Goal: Information Seeking & Learning: Learn about a topic

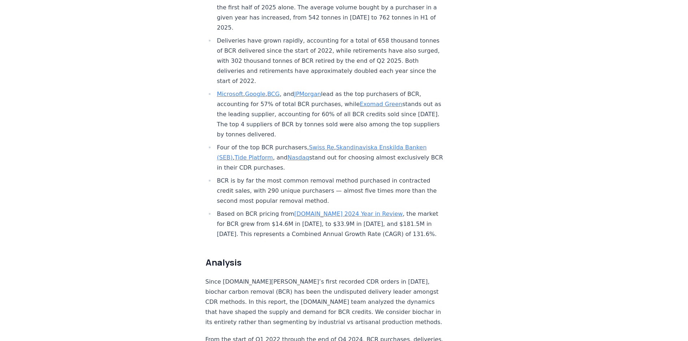
scroll to position [325, 0]
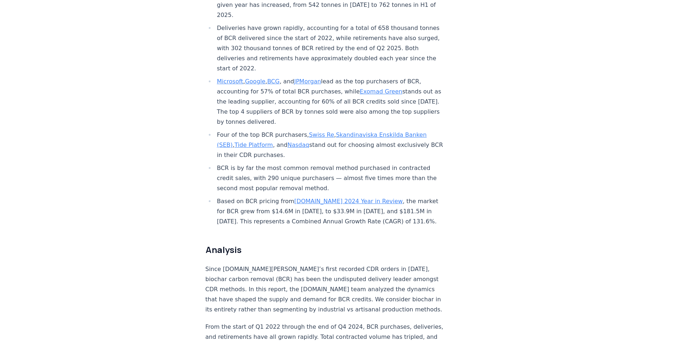
click at [329, 198] on link "[DOMAIN_NAME] 2024 Year in Review" at bounding box center [348, 201] width 108 height 7
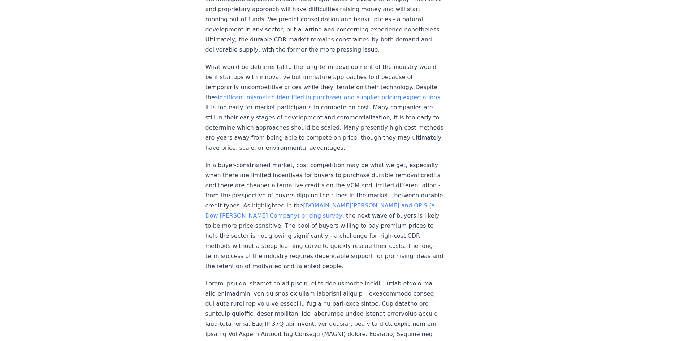
scroll to position [794, 0]
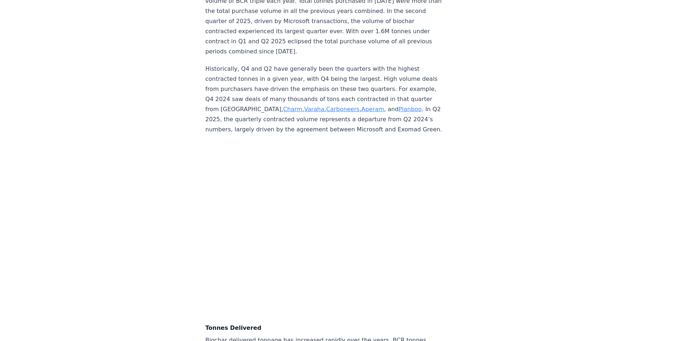
scroll to position [1949, 0]
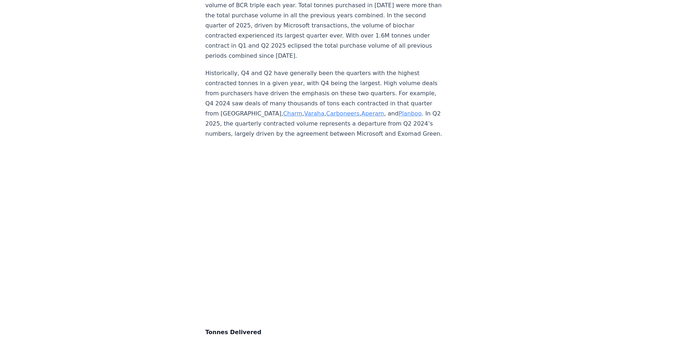
click at [304, 110] on link "Varaha" at bounding box center [314, 113] width 20 height 7
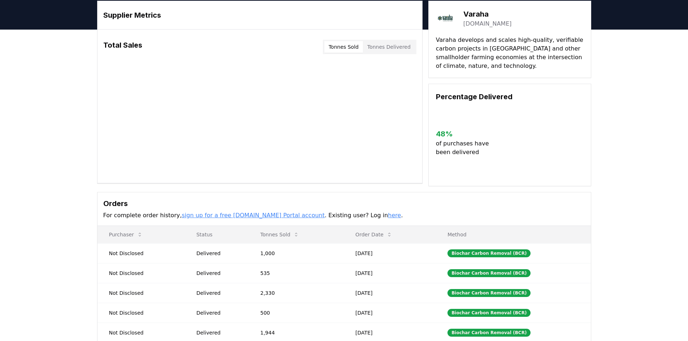
scroll to position [36, 0]
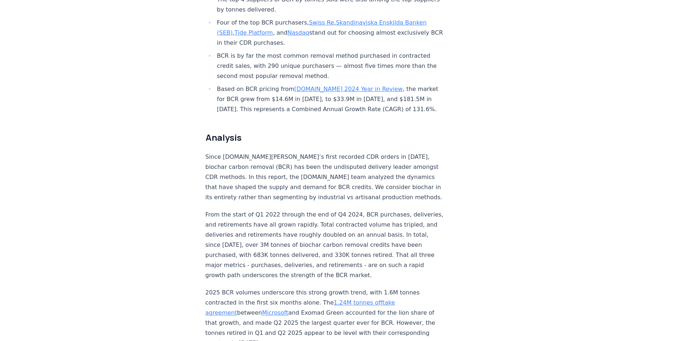
scroll to position [293, 0]
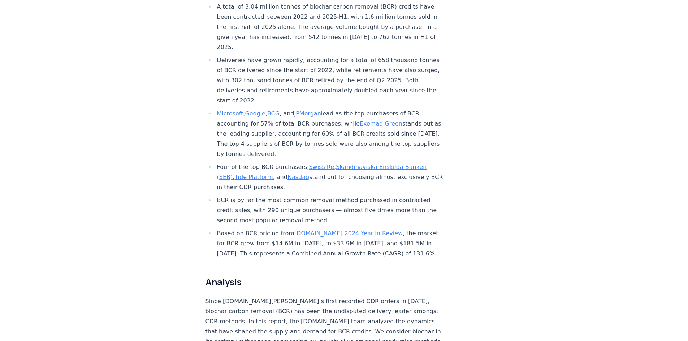
click at [336, 230] on link "CDR.fyi 2024 Year in Review" at bounding box center [348, 233] width 108 height 7
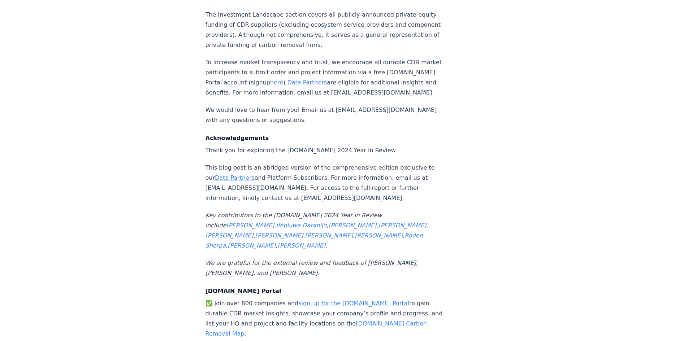
scroll to position [7581, 0]
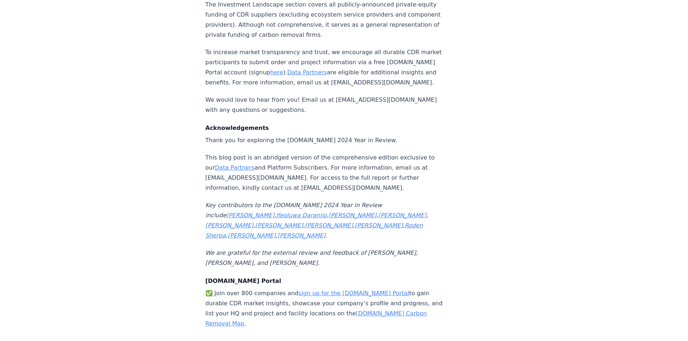
click at [341, 290] on link "sign up for the [DOMAIN_NAME] Portal" at bounding box center [353, 293] width 111 height 7
